Goal: Navigation & Orientation: Find specific page/section

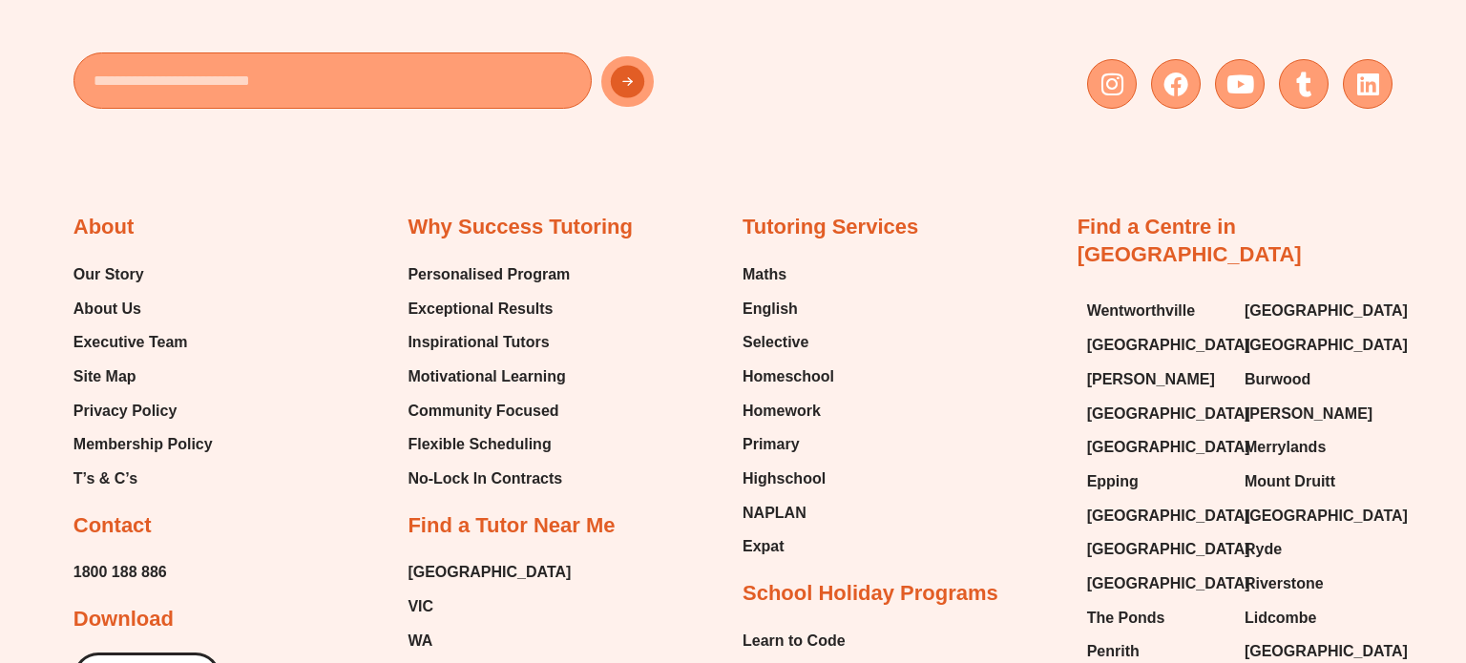
scroll to position [9981, 0]
click at [101, 295] on span "About Us" at bounding box center [107, 309] width 68 height 29
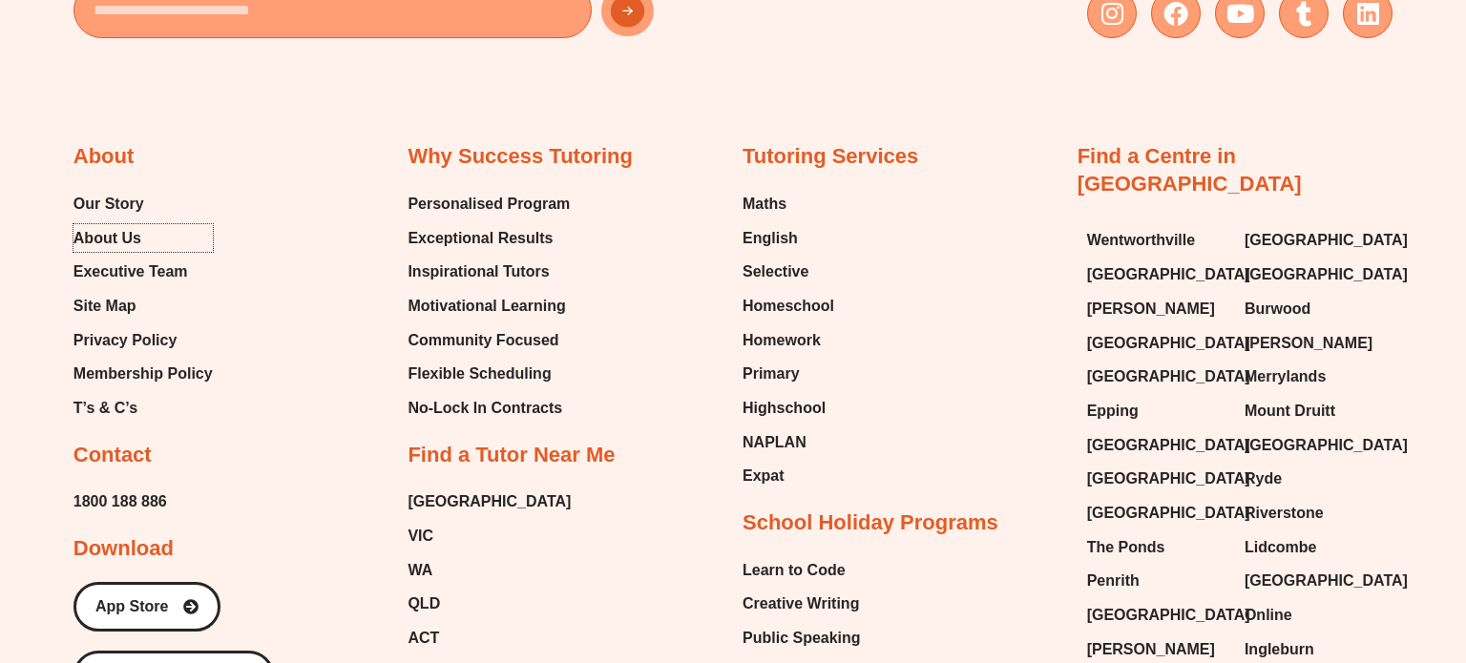
scroll to position [10052, 0]
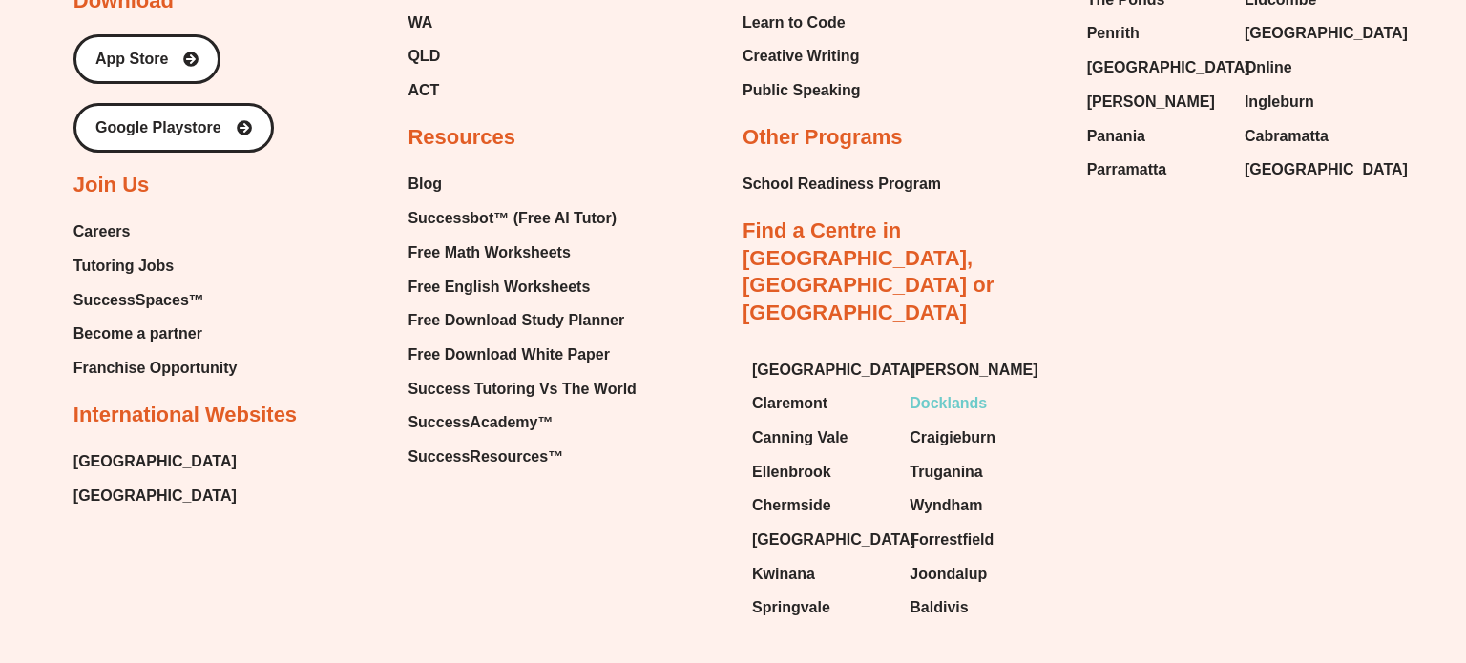
scroll to position [10596, 0]
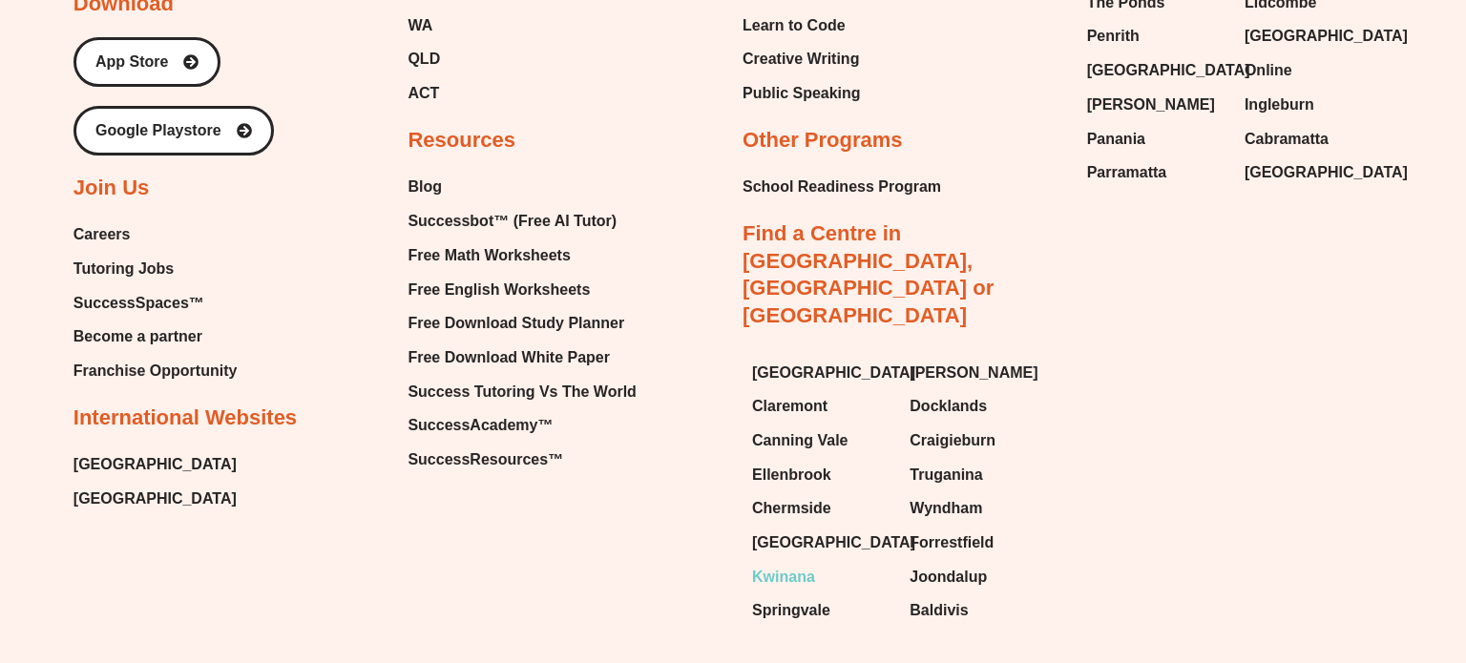
click at [775, 563] on span "Kwinana" at bounding box center [783, 577] width 63 height 29
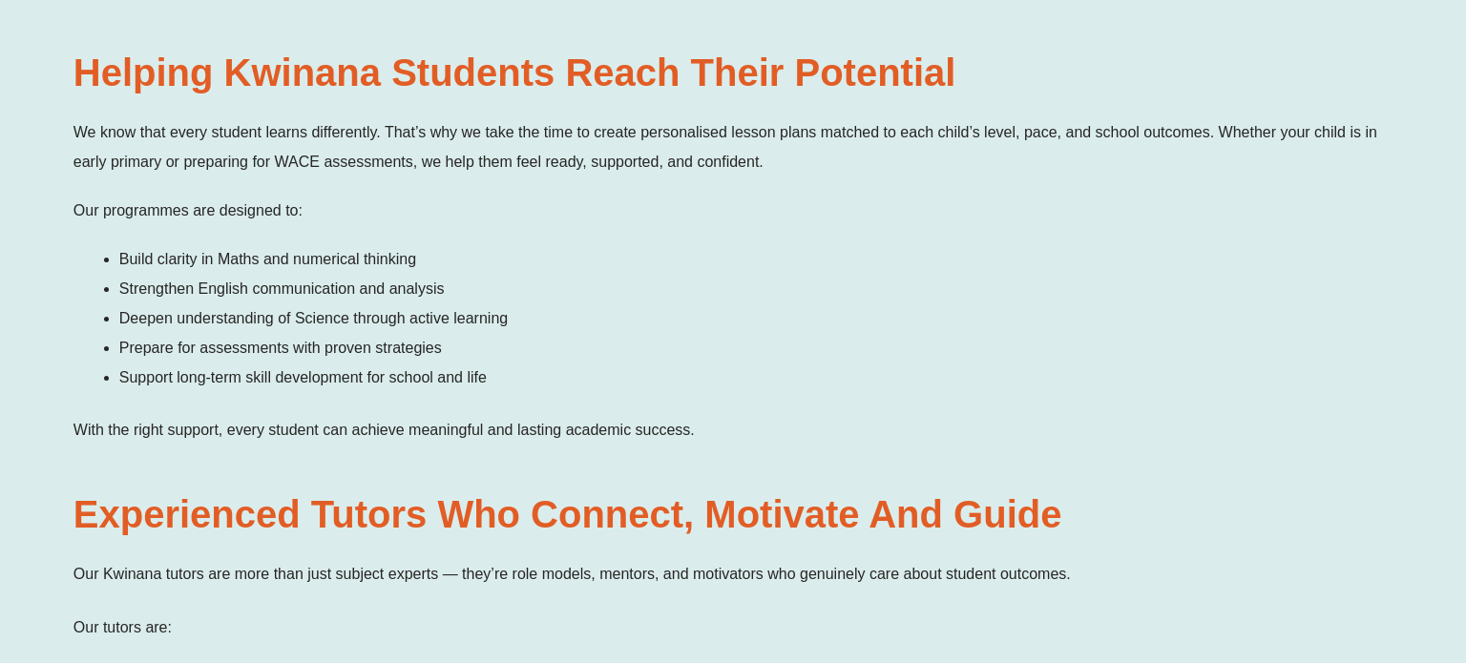
scroll to position [1886, 0]
